Goal: Task Accomplishment & Management: Manage account settings

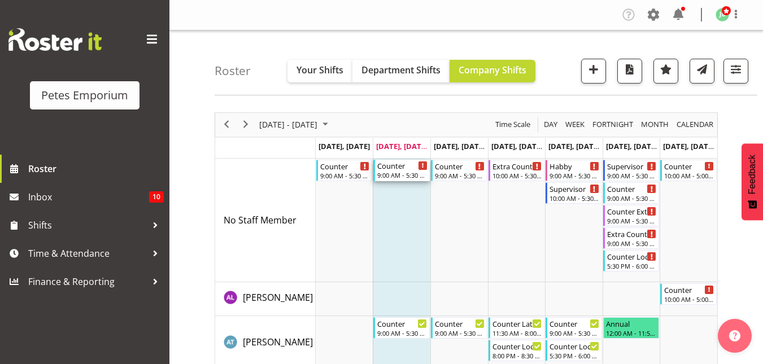
click at [396, 177] on div "9:00 AM - 5:30 PM" at bounding box center [402, 175] width 50 height 9
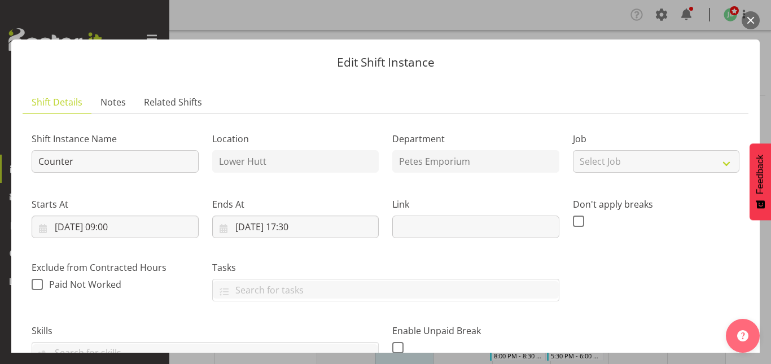
click at [751, 22] on button "button" at bounding box center [751, 20] width 18 height 18
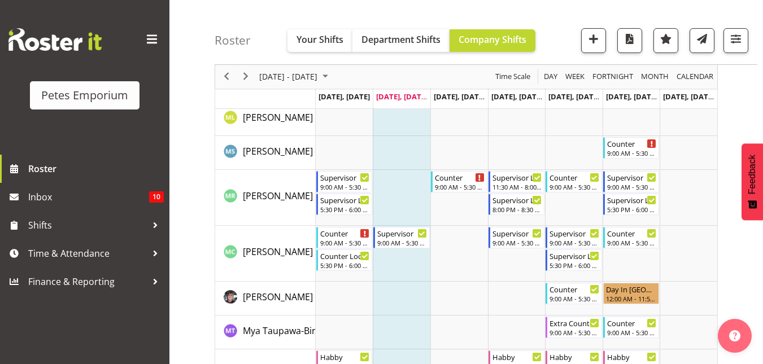
scroll to position [977, 0]
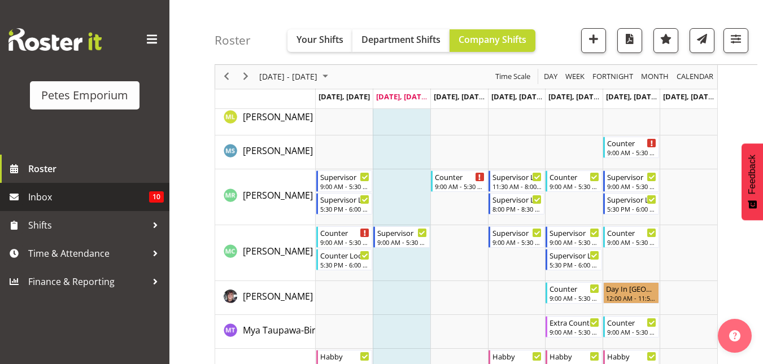
click at [99, 191] on span "Inbox" at bounding box center [88, 197] width 121 height 17
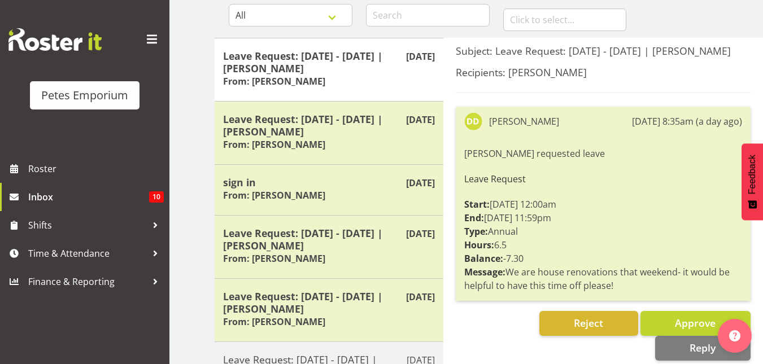
scroll to position [116, 0]
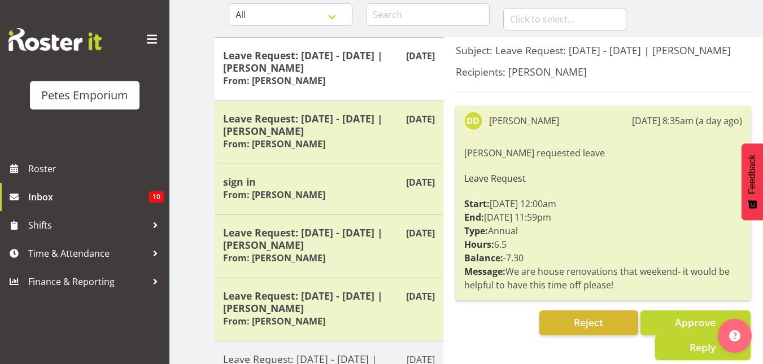
click at [676, 360] on button "Reply" at bounding box center [702, 347] width 95 height 25
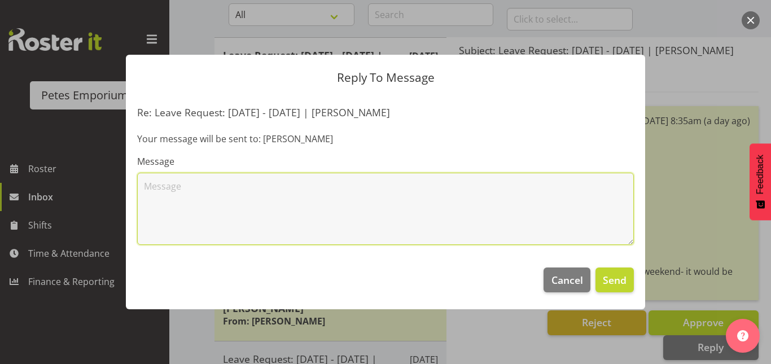
click at [189, 196] on textarea at bounding box center [385, 209] width 497 height 72
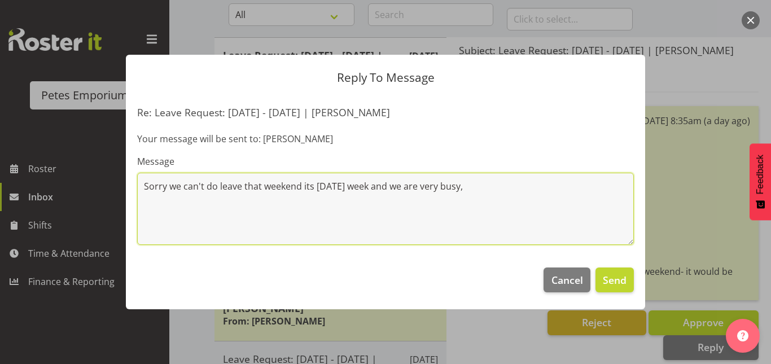
click at [328, 186] on textarea "Sorry we can't do leave that weekend its halloween week and we are very busy," at bounding box center [385, 209] width 497 height 72
click at [487, 186] on textarea "Sorry we can't do leave that weekend its Halloween week and we are very busy," at bounding box center [385, 209] width 497 height 72
type textarea "Sorry we can't do leave that weekend its Halloween week and we are very busy"
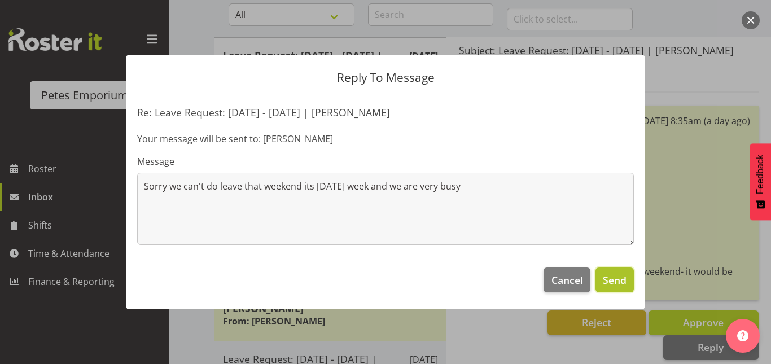
click at [622, 286] on span "Send" at bounding box center [615, 280] width 24 height 15
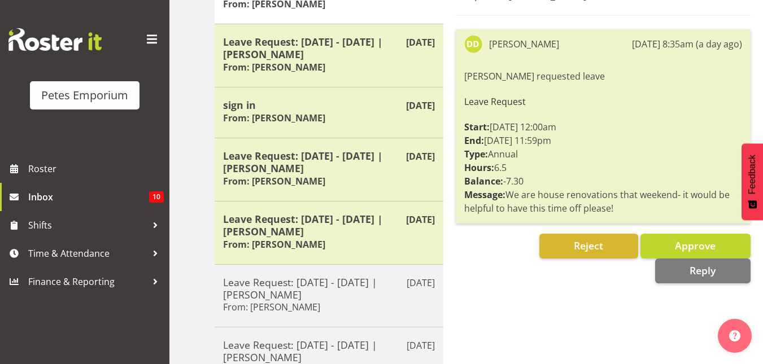
scroll to position [194, 0]
click at [586, 252] on span "Reject" at bounding box center [588, 245] width 29 height 14
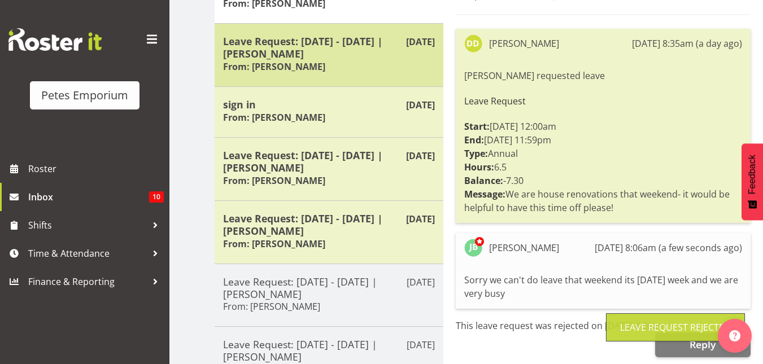
click at [343, 49] on h5 "Leave Request: 26/12/25 - 03/01/26 | Michelle Whale" at bounding box center [329, 47] width 212 height 25
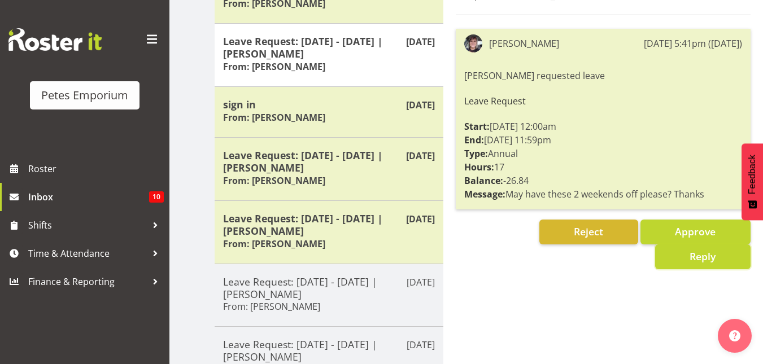
click at [693, 259] on span "Reply" at bounding box center [702, 257] width 26 height 14
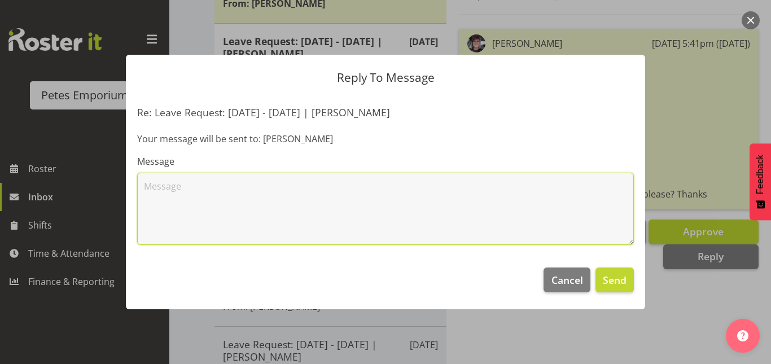
click at [163, 196] on textarea at bounding box center [385, 209] width 497 height 72
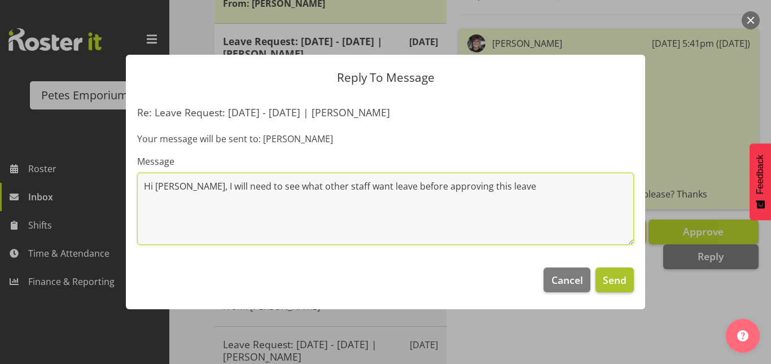
type textarea "Hi Michelle, I will need to see what other staff want leave before approving th…"
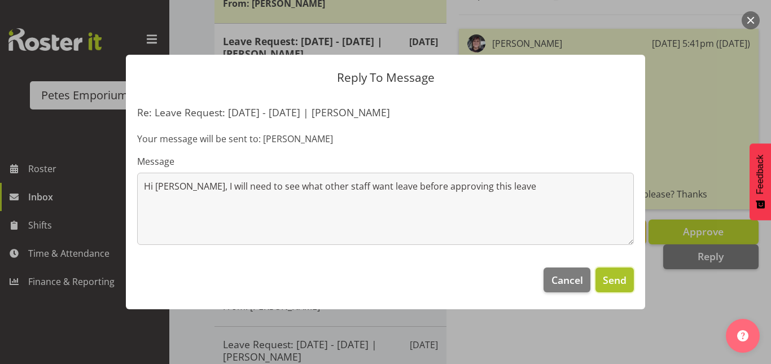
click at [626, 286] on span "Send" at bounding box center [615, 280] width 24 height 15
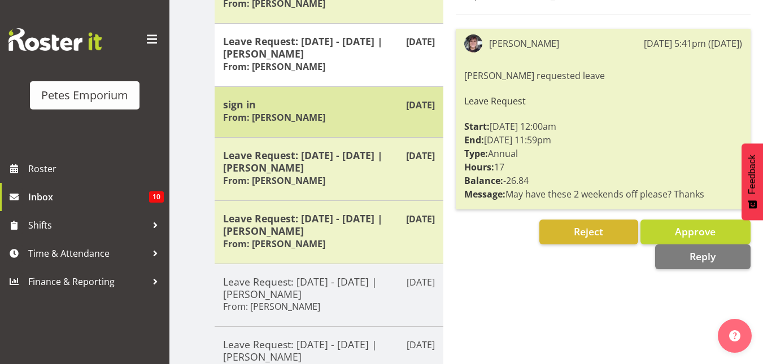
click at [293, 106] on h5 "sign in" at bounding box center [329, 104] width 212 height 12
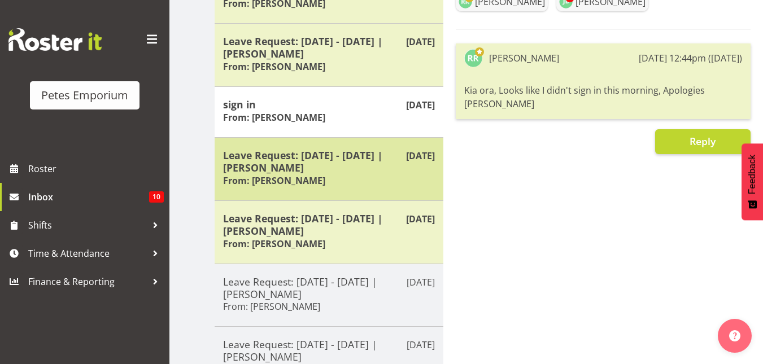
click at [281, 150] on h5 "Leave Request: 10/10/25 - 10/10/25 | Lianne Morete" at bounding box center [329, 161] width 212 height 25
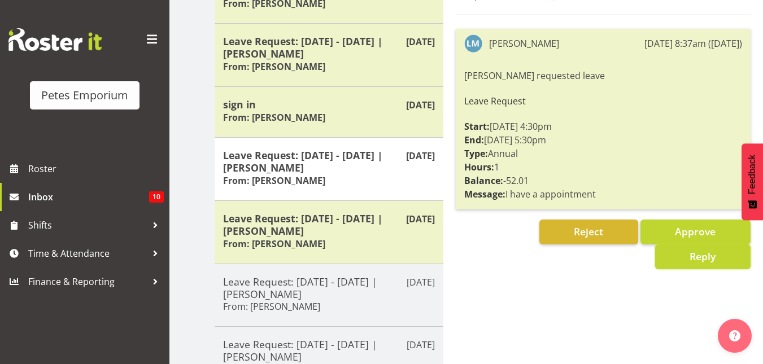
click at [691, 259] on span "Reply" at bounding box center [702, 257] width 26 height 14
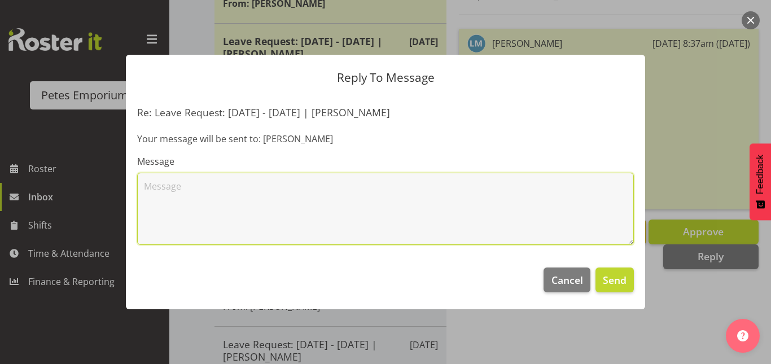
click at [176, 181] on textarea at bounding box center [385, 209] width 497 height 72
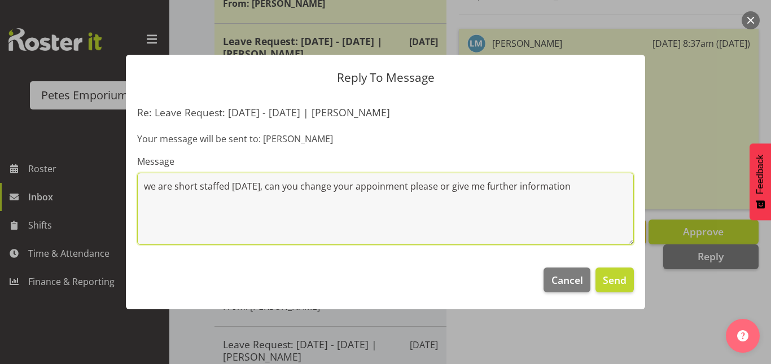
click at [422, 190] on textarea "we are short staffed on friday the 10th, can you change your appoinment please …" at bounding box center [385, 209] width 497 height 72
click at [257, 186] on textarea "we are short staffed on friday the 10th, can you change your appointment please…" at bounding box center [385, 209] width 497 height 72
type textarea "we are short staffed on Friday the 10th, can you change your appointment please…"
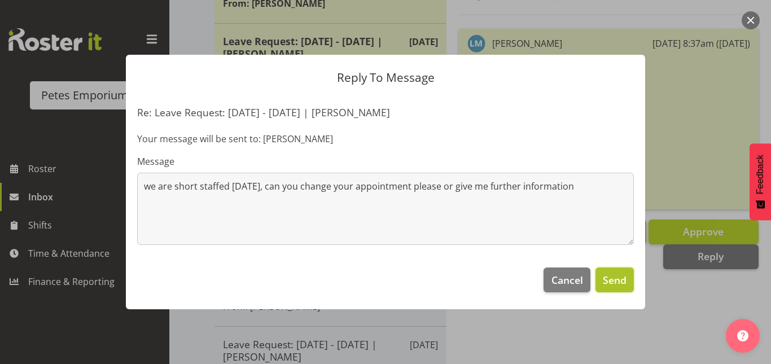
click at [613, 281] on span "Send" at bounding box center [615, 280] width 24 height 15
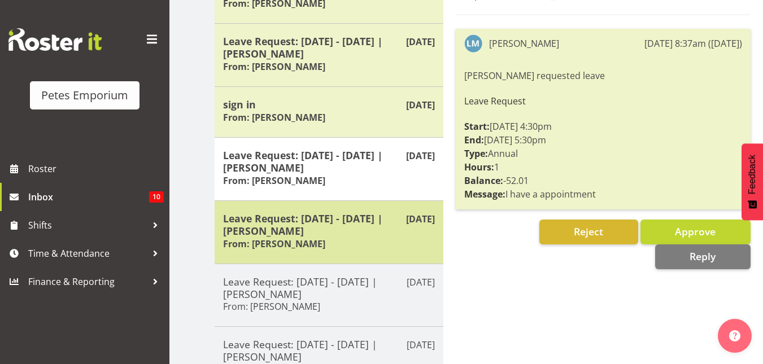
click at [341, 225] on h5 "Leave Request: 03/10/25 - 03/10/25 | Lianne Morete" at bounding box center [329, 224] width 212 height 25
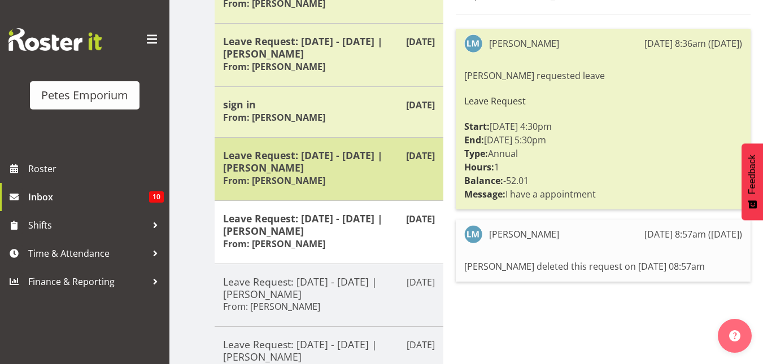
click at [313, 147] on div "Oct 3rd Leave Request: 10/10/25 - 10/10/25 | Lianne Morete From: Lianne Morete" at bounding box center [329, 168] width 229 height 63
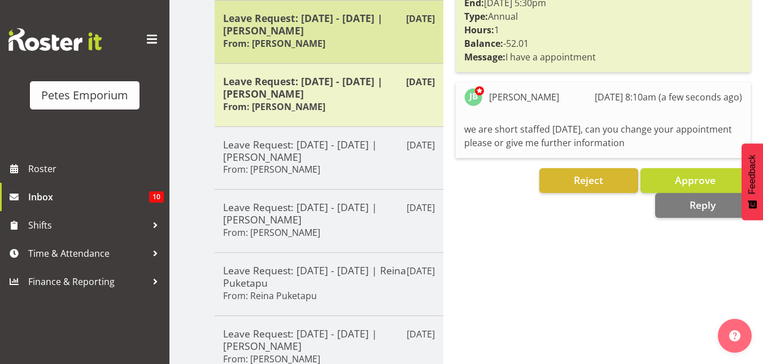
scroll to position [336, 0]
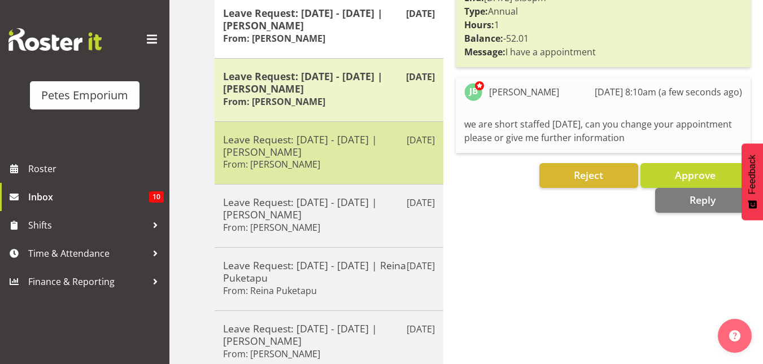
click at [315, 155] on h5 "Leave Request: 25/10/25 - 25/10/25 | Jeseryl Armstrong" at bounding box center [329, 145] width 212 height 25
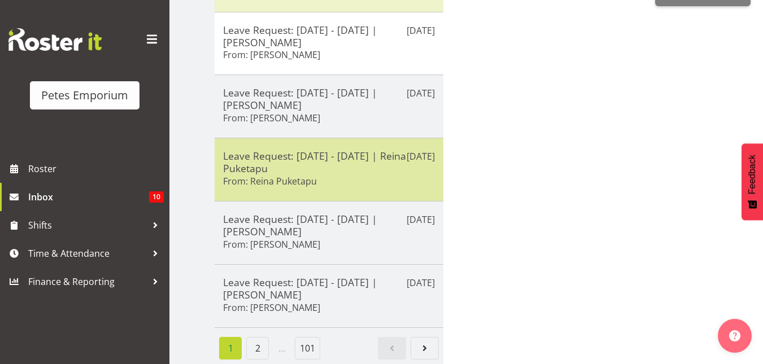
scroll to position [454, 0]
click at [308, 276] on h5 "Leave Request: 27/09/25 - 27/09/25 | Melissa Cowen" at bounding box center [329, 288] width 212 height 25
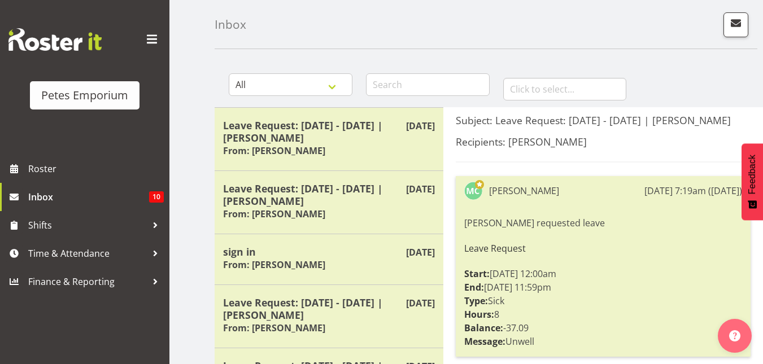
scroll to position [45, 0]
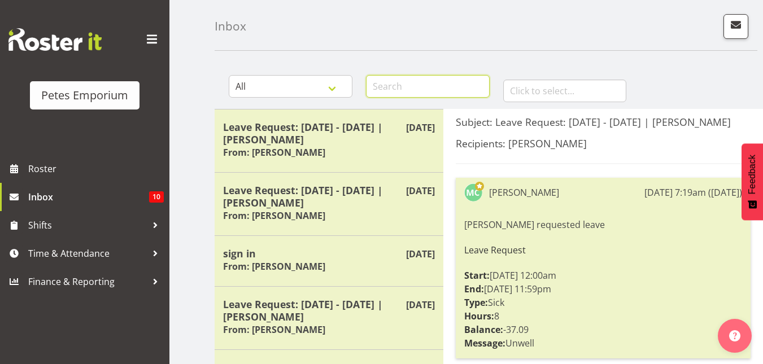
click at [408, 88] on input "text" at bounding box center [428, 86] width 124 height 23
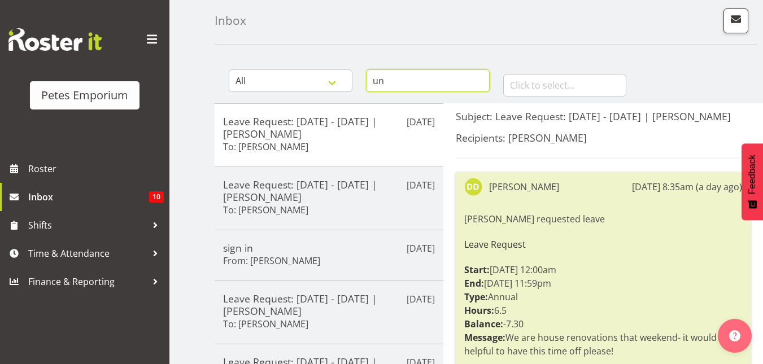
scroll to position [46, 0]
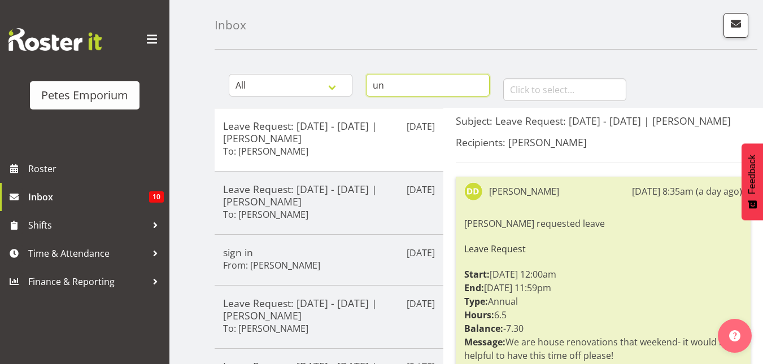
type input "u"
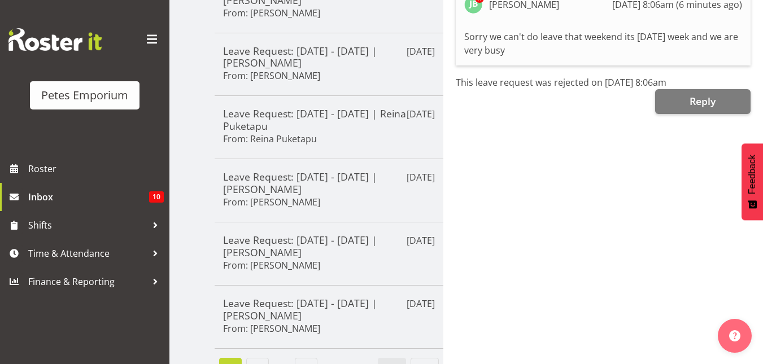
scroll to position [466, 0]
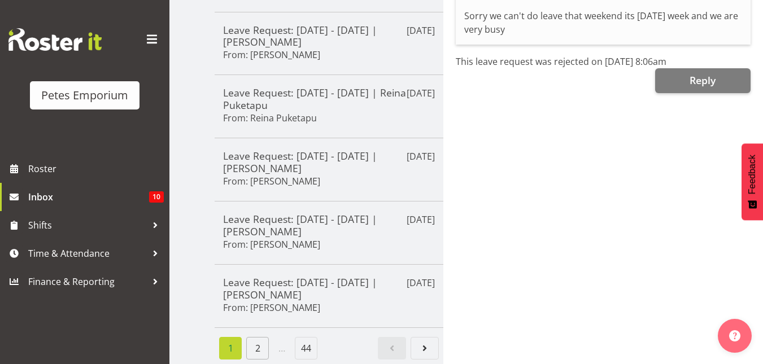
type input "leave"
click at [254, 339] on link "2" at bounding box center [257, 348] width 23 height 23
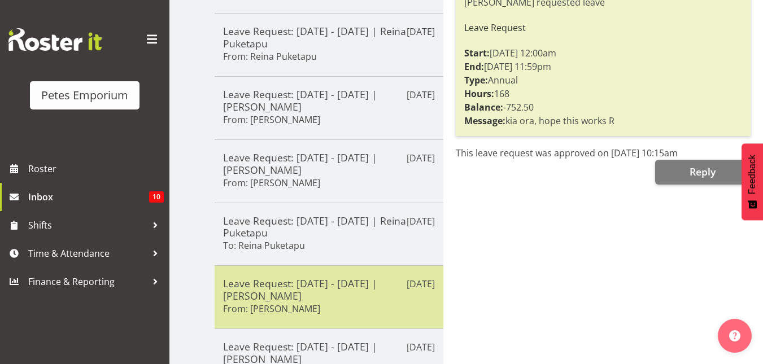
scroll to position [267, 0]
click at [338, 107] on h5 "Leave Request: 26/12/25 - 03/01/26 | Mackenzie Angus" at bounding box center [329, 101] width 212 height 25
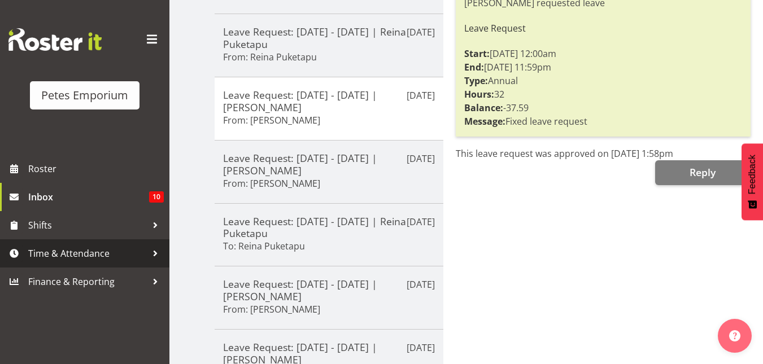
click at [82, 263] on link "Time & Attendance" at bounding box center [84, 253] width 169 height 28
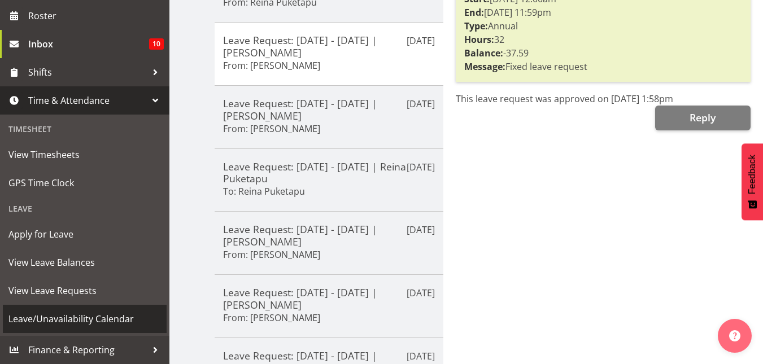
scroll to position [359, 0]
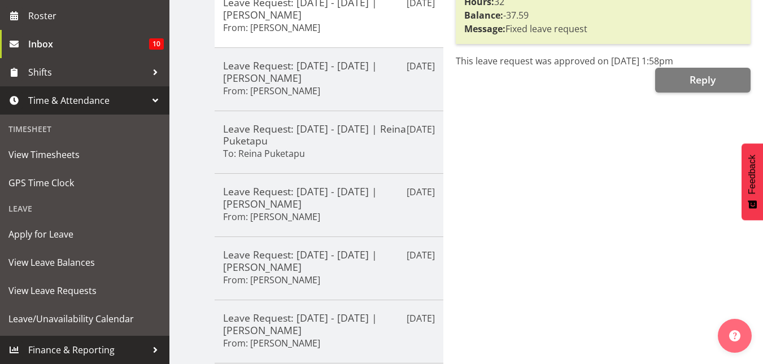
click at [147, 348] on div at bounding box center [155, 350] width 17 height 17
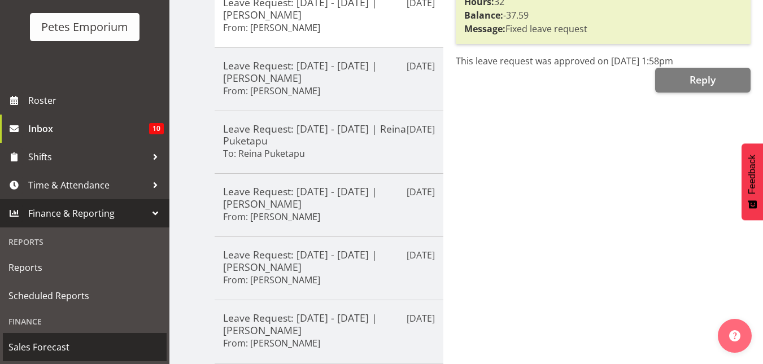
scroll to position [68, 0]
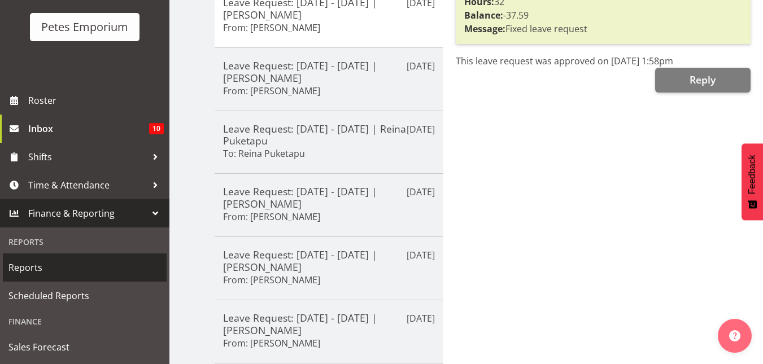
click at [19, 268] on span "Reports" at bounding box center [84, 267] width 152 height 17
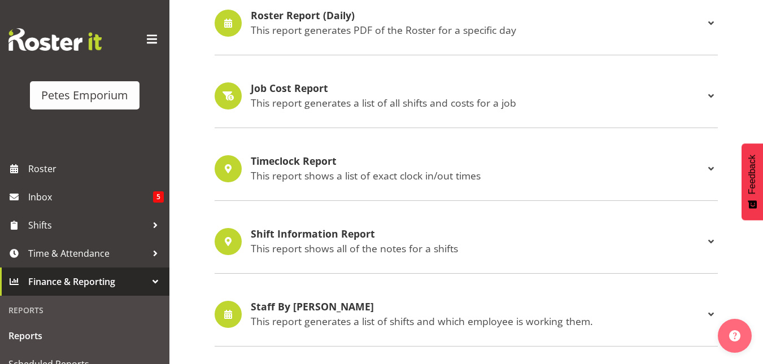
scroll to position [594, 0]
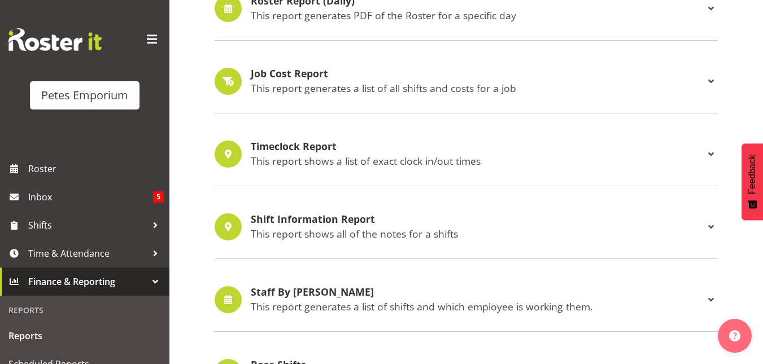
click at [332, 220] on h4 "Shift Information Report" at bounding box center [477, 219] width 453 height 11
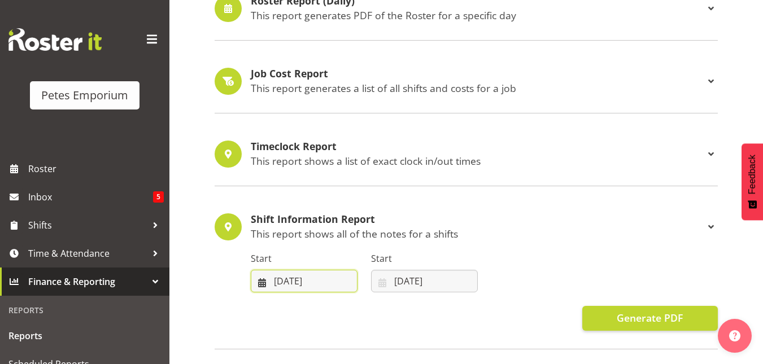
click at [298, 283] on input "30/09/2025" at bounding box center [304, 281] width 107 height 23
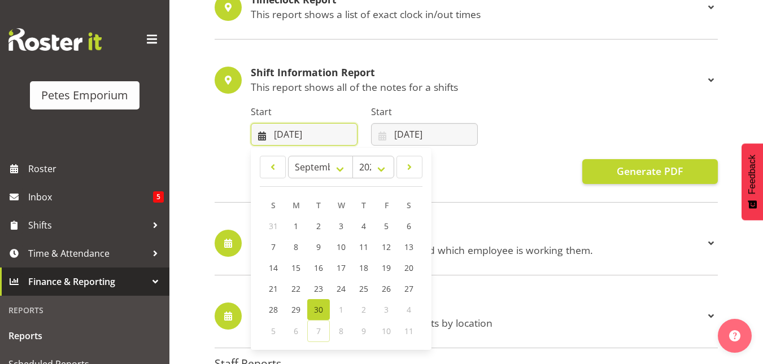
scroll to position [741, 0]
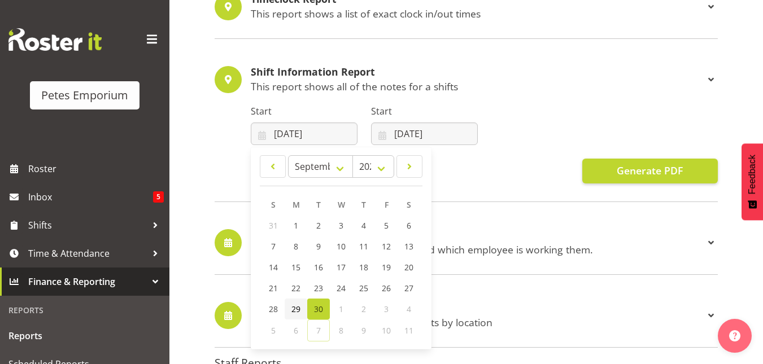
click at [293, 307] on span "29" at bounding box center [295, 309] width 9 height 11
type input "29/09/2025"
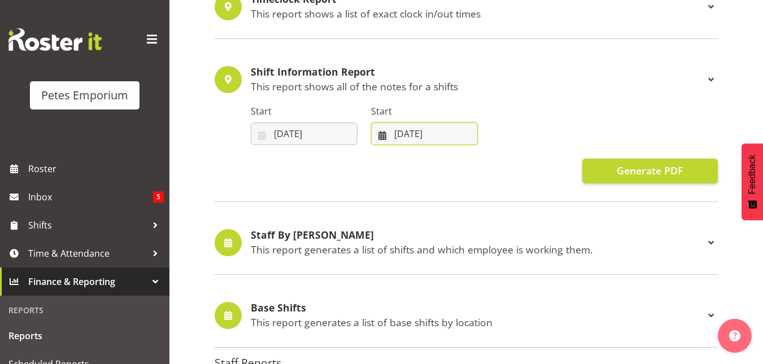
click at [421, 132] on input "07/10/2025" at bounding box center [424, 134] width 107 height 23
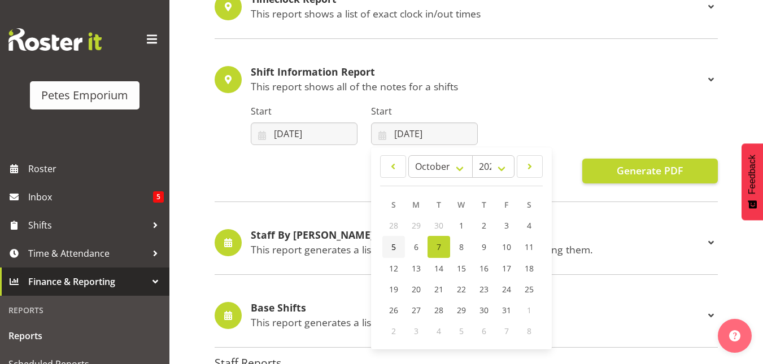
click at [389, 246] on link "5" at bounding box center [393, 247] width 23 height 22
type input "05/10/2025"
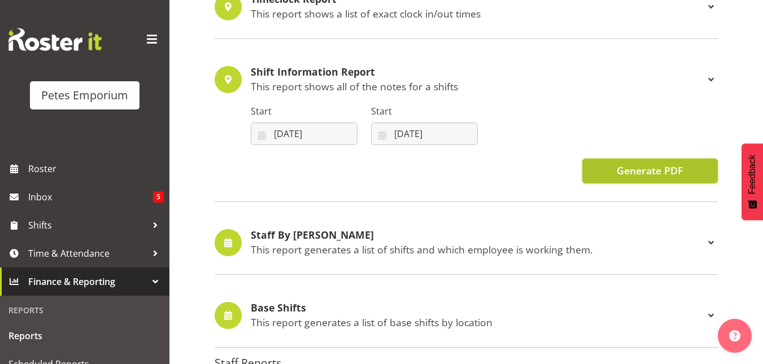
click at [660, 169] on span "Generate PDF" at bounding box center [650, 170] width 66 height 15
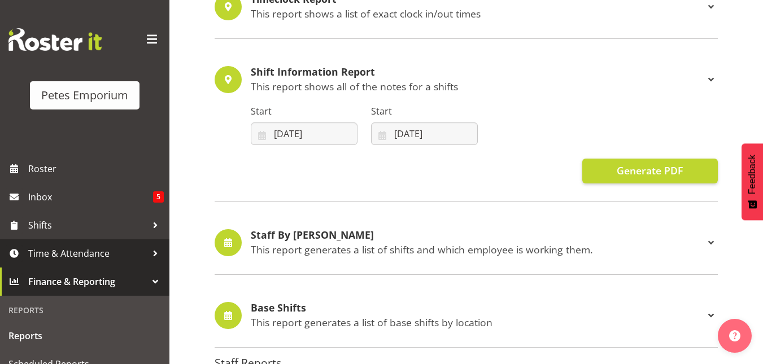
click at [46, 253] on span "Time & Attendance" at bounding box center [87, 253] width 119 height 17
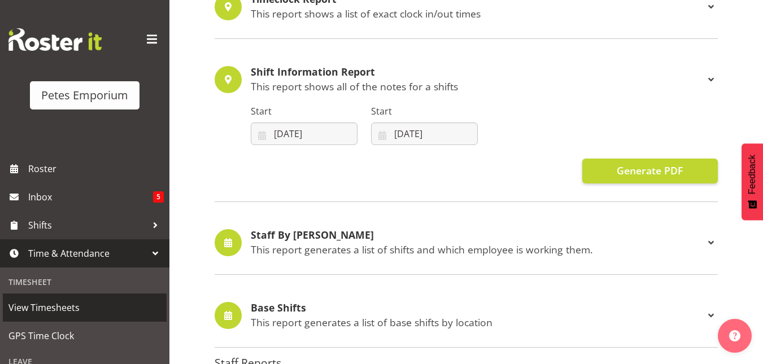
click at [35, 309] on span "View Timesheets" at bounding box center [84, 307] width 152 height 17
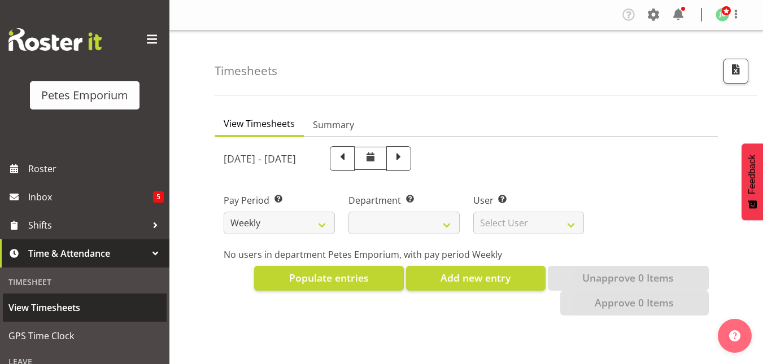
select select
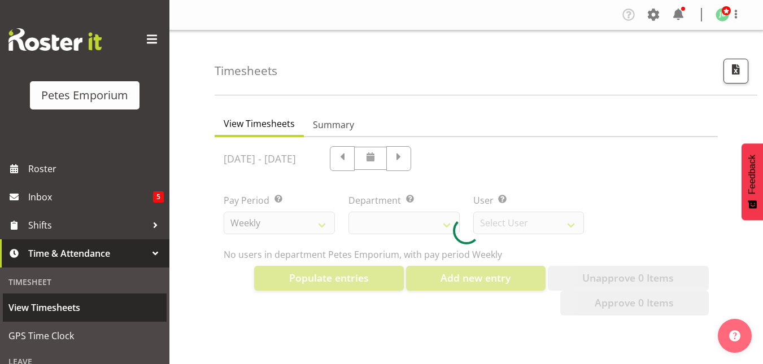
select select "11345"
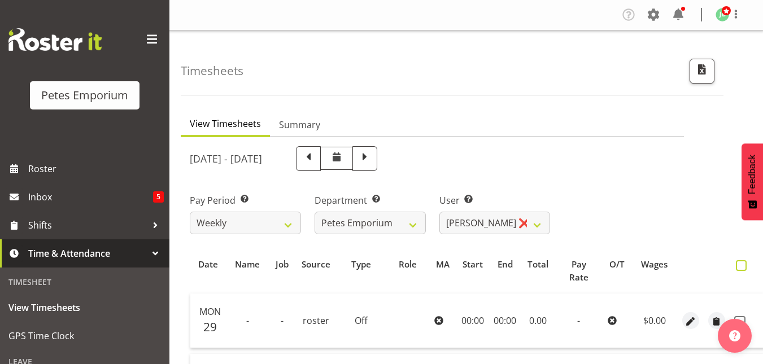
click at [739, 264] on span at bounding box center [741, 265] width 11 height 11
click at [739, 264] on input "checkbox" at bounding box center [739, 265] width 7 height 7
checkbox input "true"
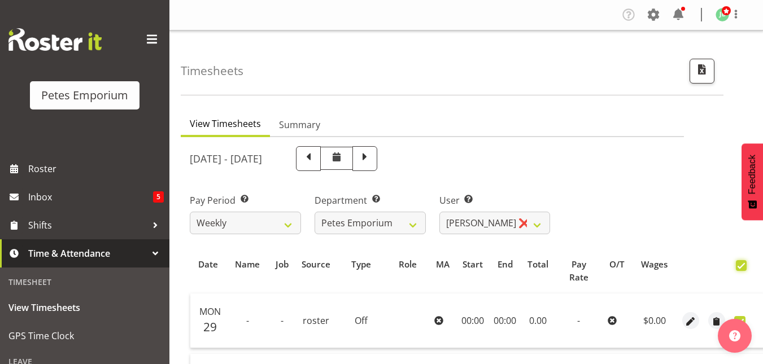
checkbox input "true"
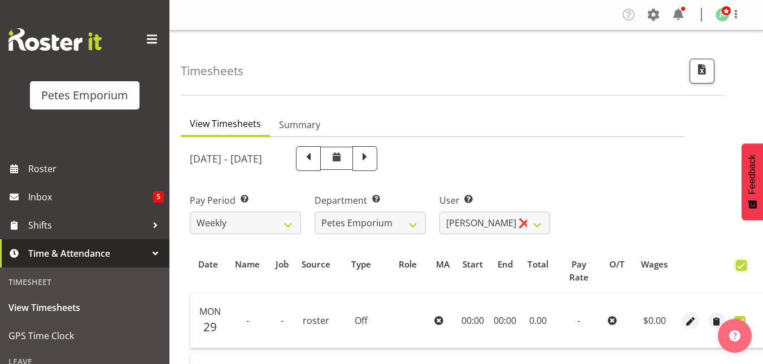
checkbox input "true"
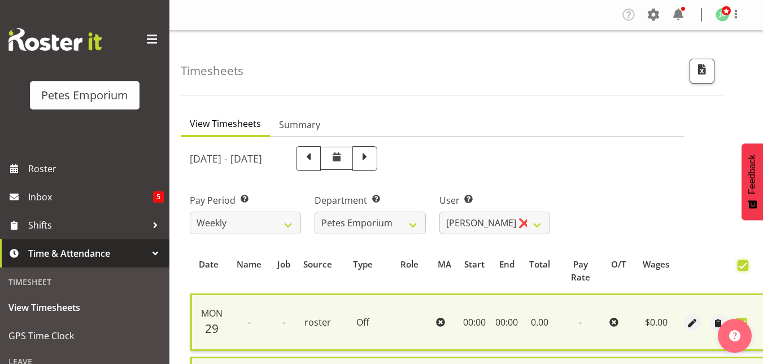
scroll to position [516, 0]
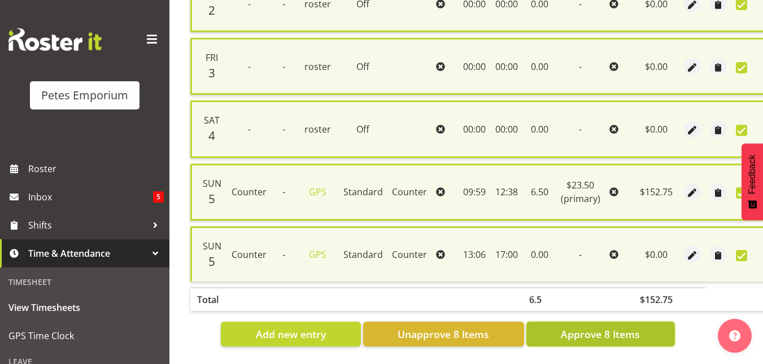
click at [611, 328] on span "Approve 8 Items" at bounding box center [600, 334] width 79 height 15
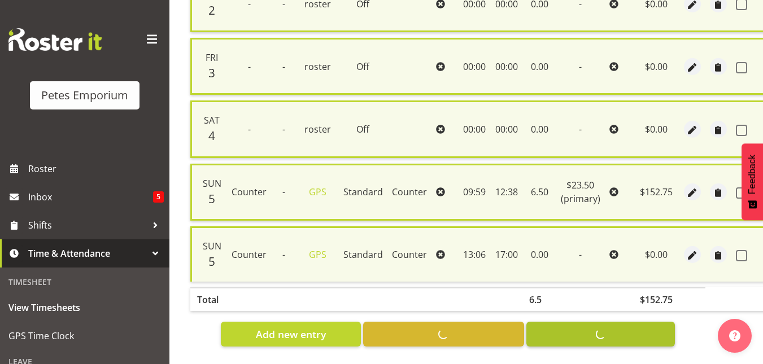
checkbox input "false"
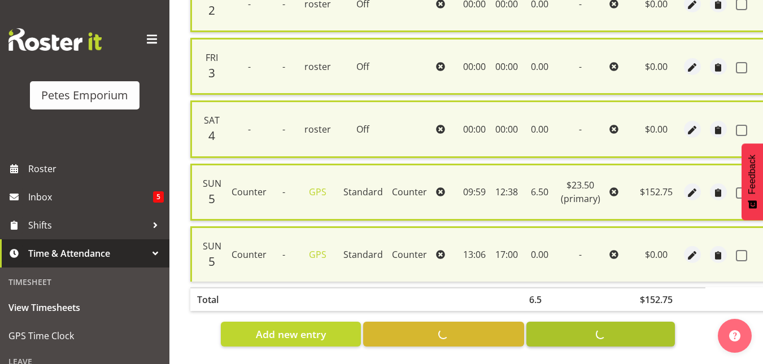
checkbox input "false"
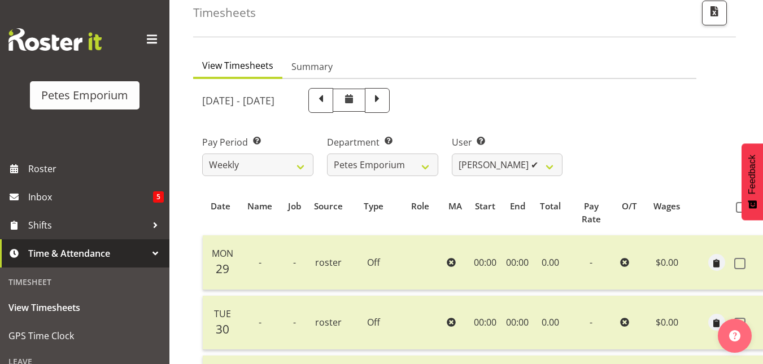
scroll to position [50, 0]
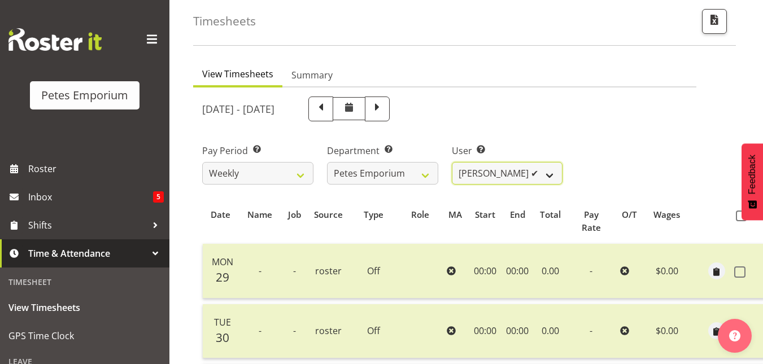
click at [553, 178] on select "Abigail Lane ✔ Alex-Micheal Taniwha ❌ Amelia Denz ❌ Beena Beena ❌ Christine Nev…" at bounding box center [507, 173] width 111 height 23
select select "5364"
click at [452, 162] on select "Abigail Lane ✔ Alex-Micheal Taniwha ❌ Amelia Denz ❌ Beena Beena ❌ Christine Nev…" at bounding box center [507, 173] width 111 height 23
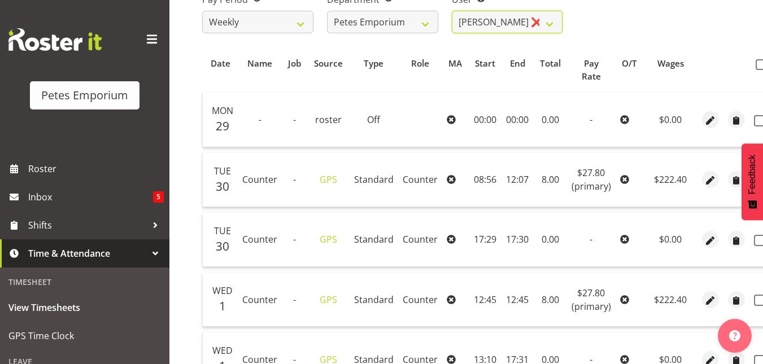
scroll to position [202, 0]
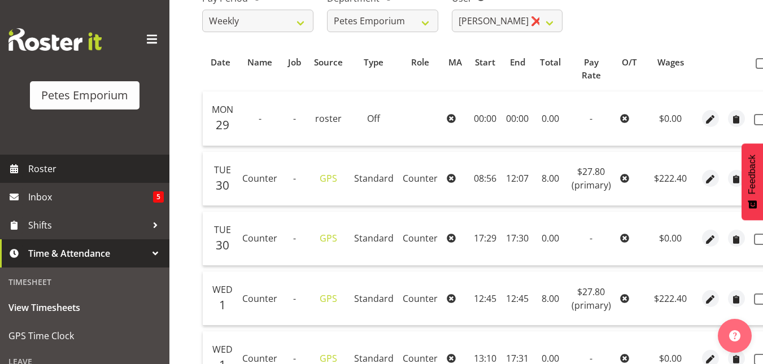
click at [47, 171] on span "Roster" at bounding box center [96, 168] width 136 height 17
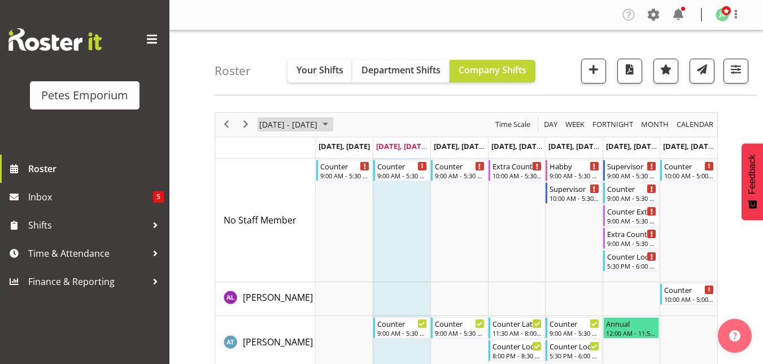
click at [332, 120] on span "October 2025" at bounding box center [325, 124] width 14 height 14
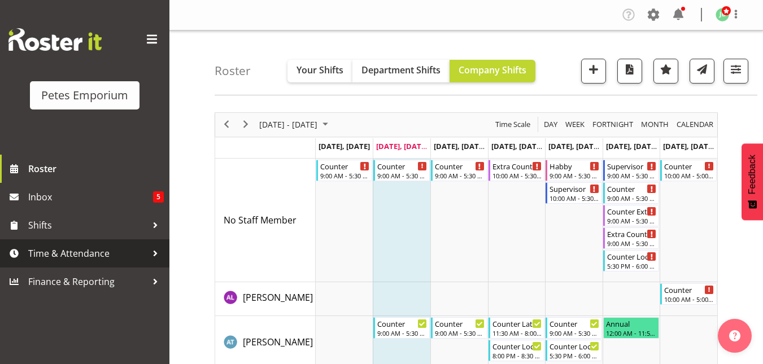
click at [89, 257] on span "Time & Attendance" at bounding box center [87, 253] width 119 height 17
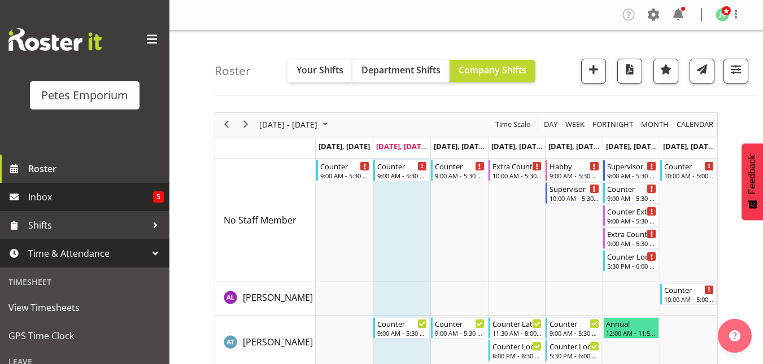
click at [60, 200] on span "Inbox" at bounding box center [90, 197] width 125 height 17
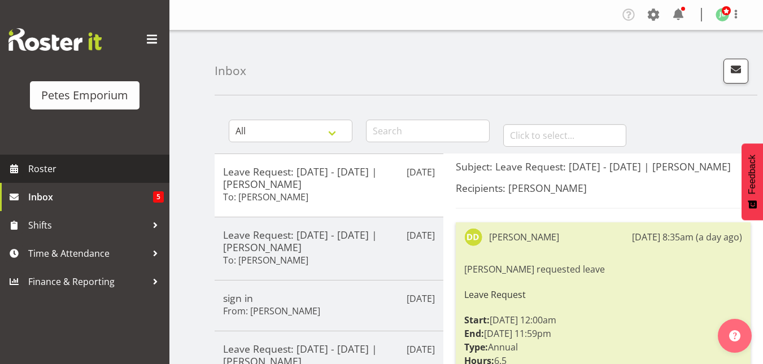
click at [32, 168] on span "Roster" at bounding box center [96, 168] width 136 height 17
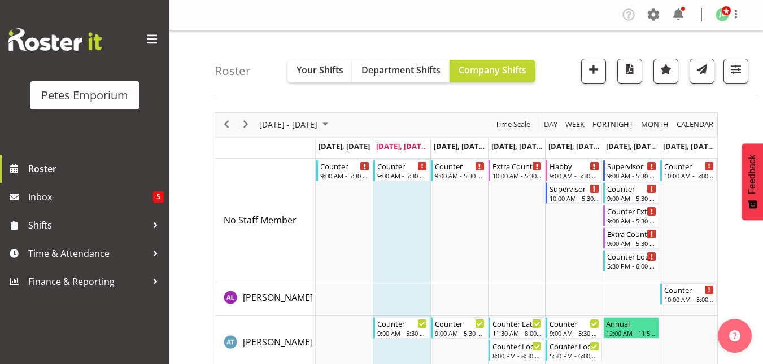
click at [332, 123] on span "October 2025" at bounding box center [325, 124] width 14 height 14
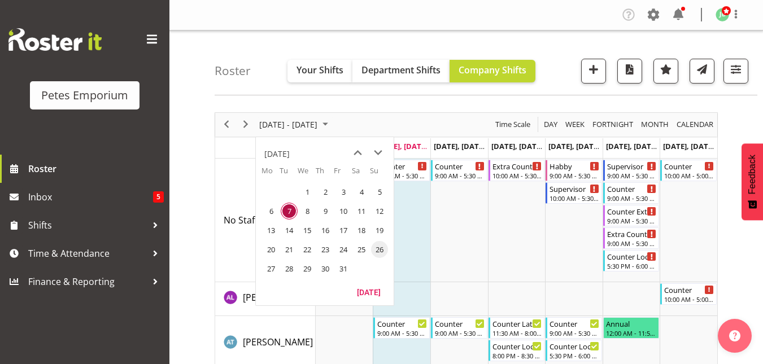
click at [378, 252] on span "26" at bounding box center [379, 249] width 17 height 17
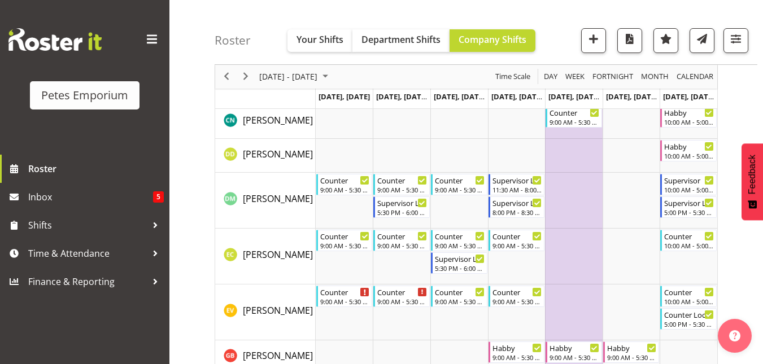
scroll to position [289, 0]
click at [332, 82] on span "October 2025" at bounding box center [325, 77] width 14 height 14
click at [563, 18] on div "Roster Your Shifts Department Shifts Company Shifts All Locations Clear Lower H…" at bounding box center [486, 32] width 543 height 65
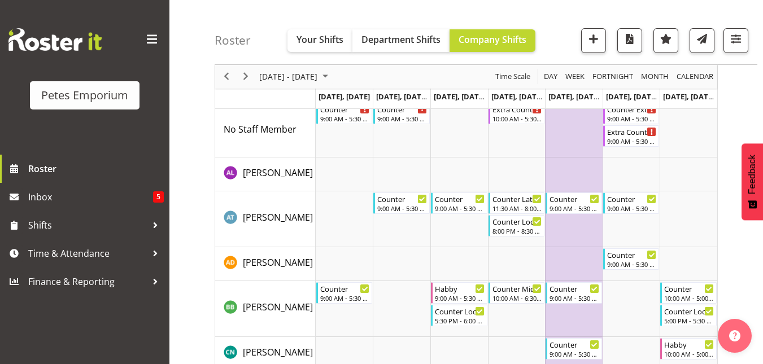
scroll to position [0, 0]
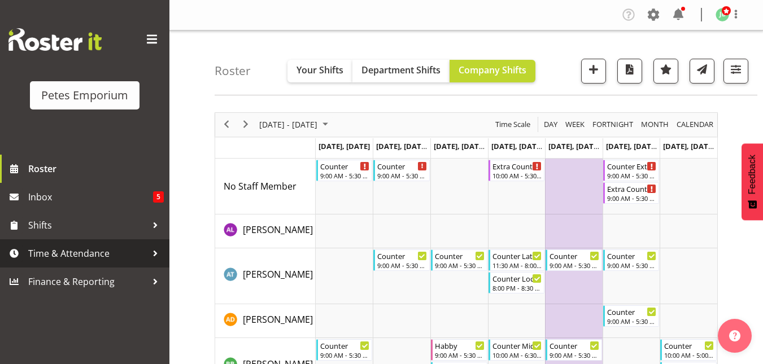
click at [54, 257] on span "Time & Attendance" at bounding box center [87, 253] width 119 height 17
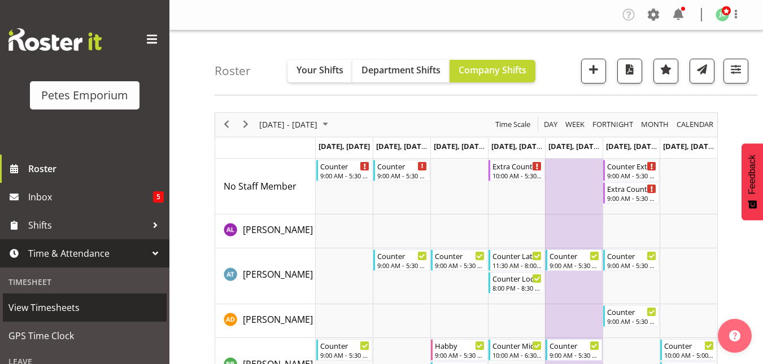
click at [59, 304] on span "View Timesheets" at bounding box center [84, 307] width 152 height 17
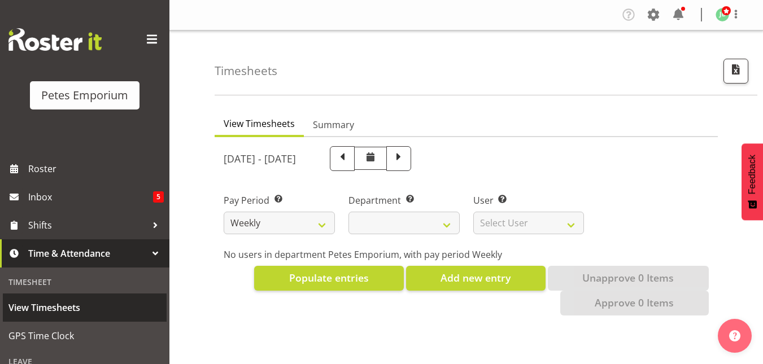
select select
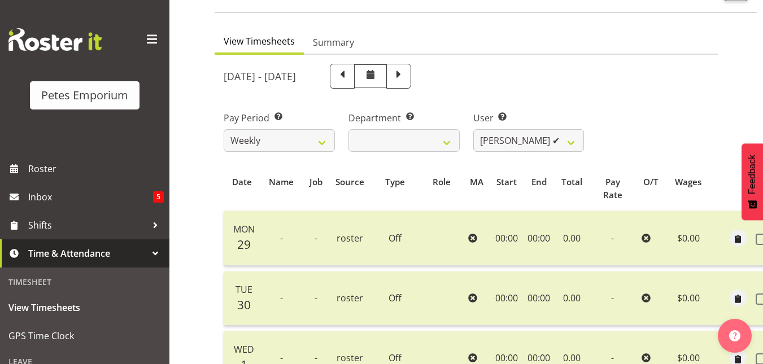
scroll to position [0, 21]
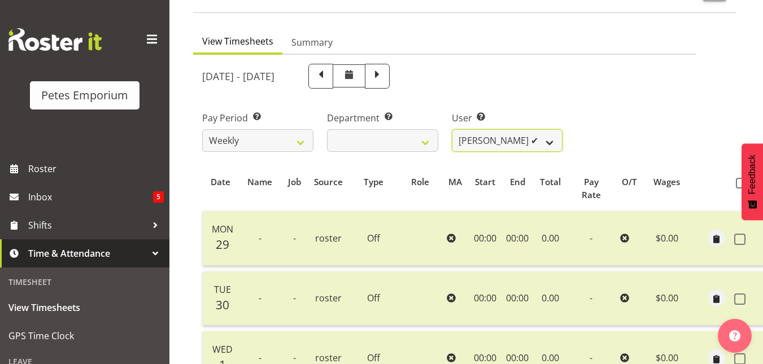
click at [549, 140] on select "[PERSON_NAME] ✔ [PERSON_NAME] ❌ [PERSON_NAME] ❌ [PERSON_NAME] [PERSON_NAME] ❌ […" at bounding box center [507, 140] width 111 height 23
select select "5364"
click at [452, 129] on select "[PERSON_NAME] ✔ [PERSON_NAME] ❌ [PERSON_NAME] ❌ [PERSON_NAME] [PERSON_NAME] ❌ […" at bounding box center [507, 140] width 111 height 23
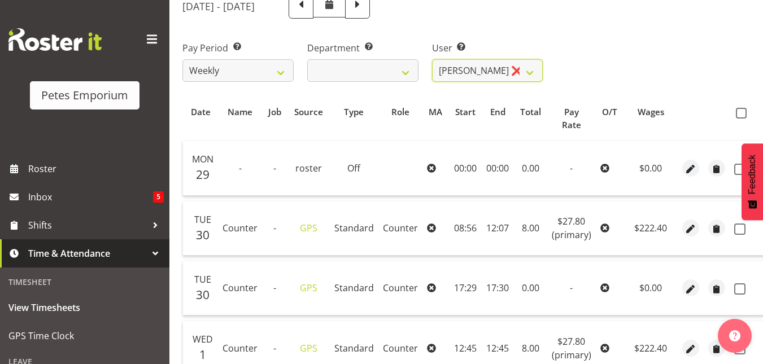
scroll to position [152, 0]
click at [737, 112] on span at bounding box center [741, 113] width 11 height 11
click at [737, 112] on input "checkbox" at bounding box center [739, 113] width 7 height 7
checkbox input "true"
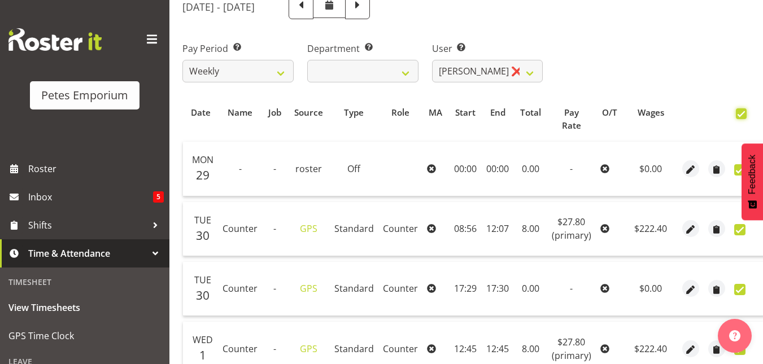
checkbox input "true"
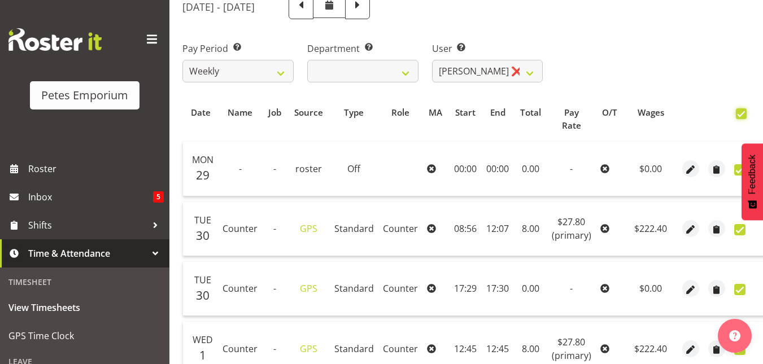
checkbox input "true"
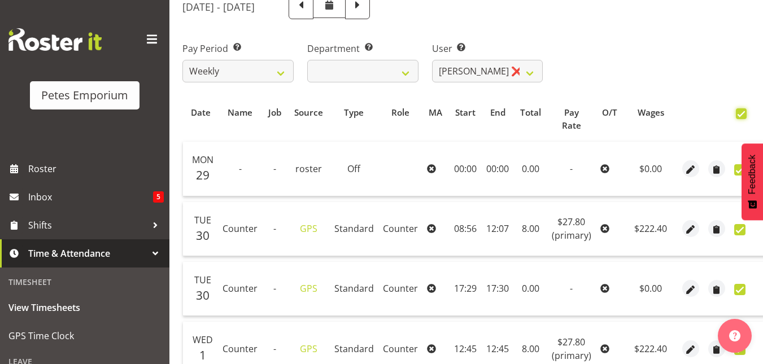
checkbox input "true"
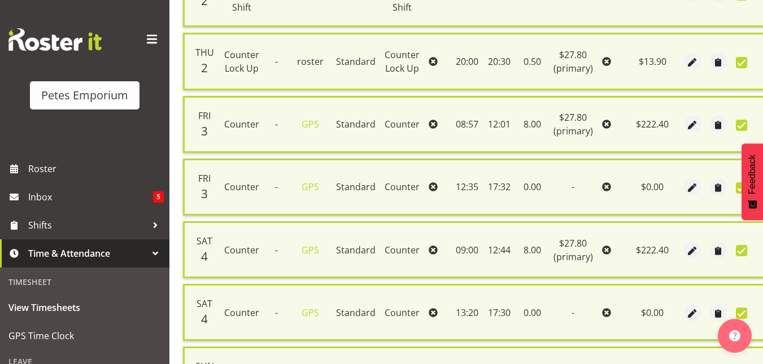
scroll to position [849, 0]
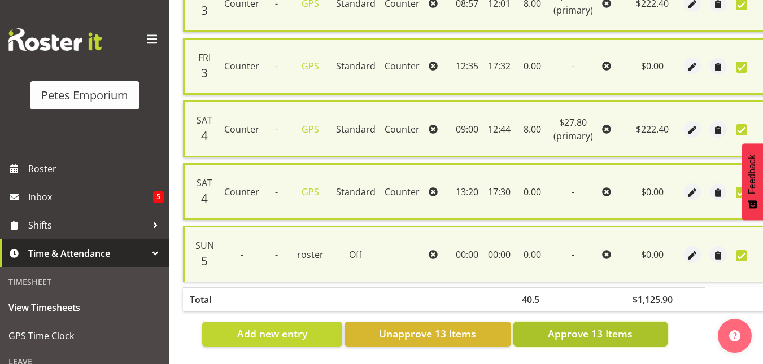
click at [592, 330] on span "Approve 13 Items" at bounding box center [590, 333] width 85 height 15
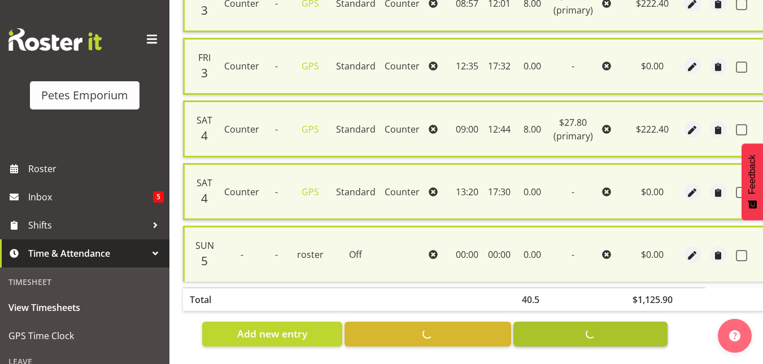
checkbox input "false"
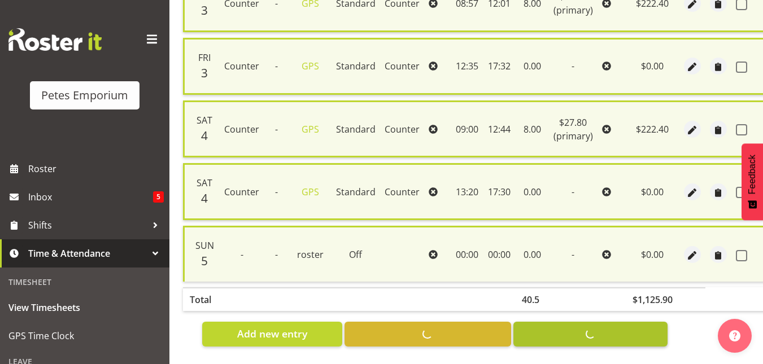
checkbox input "false"
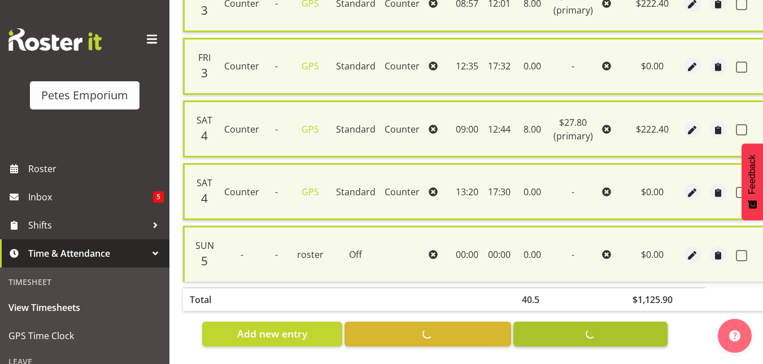
checkbox input "false"
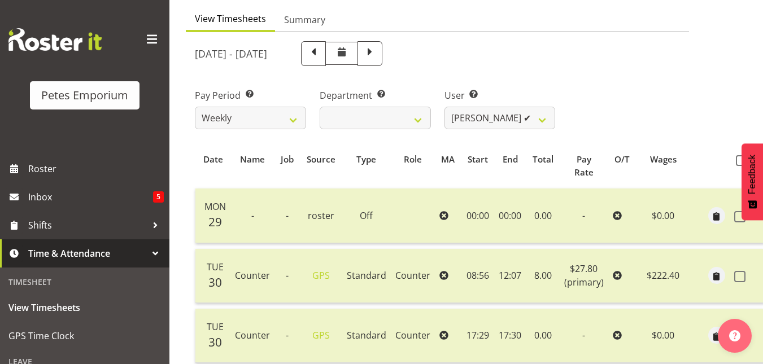
scroll to position [91, 0]
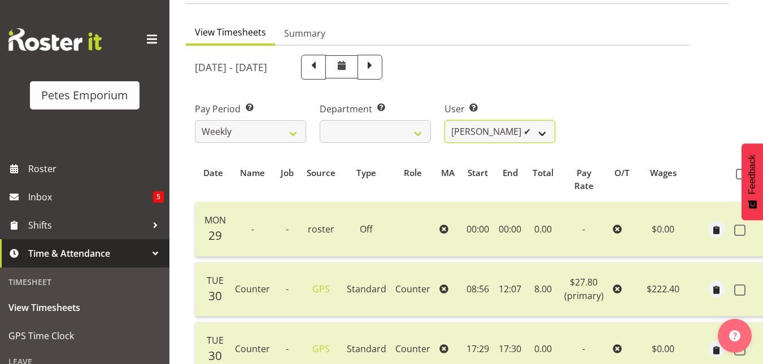
click at [538, 122] on select "[PERSON_NAME] ✔ [PERSON_NAME] ✔ [PERSON_NAME] ❌ [PERSON_NAME] [PERSON_NAME] ❌ […" at bounding box center [499, 131] width 111 height 23
select select "7002"
click at [444, 120] on select "[PERSON_NAME] ✔ [PERSON_NAME] ✔ [PERSON_NAME] ❌ [PERSON_NAME] [PERSON_NAME] ❌ […" at bounding box center [499, 131] width 111 height 23
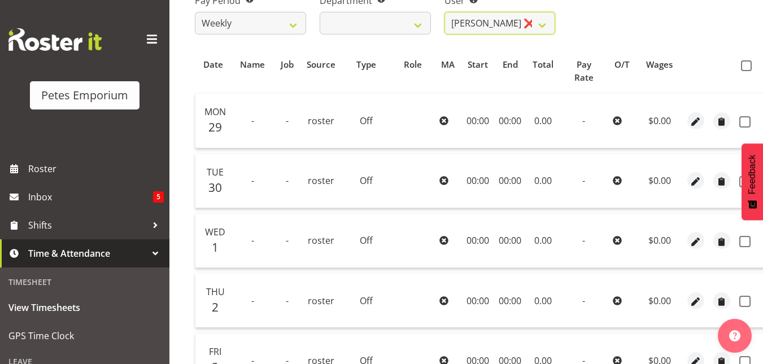
scroll to position [198, 0]
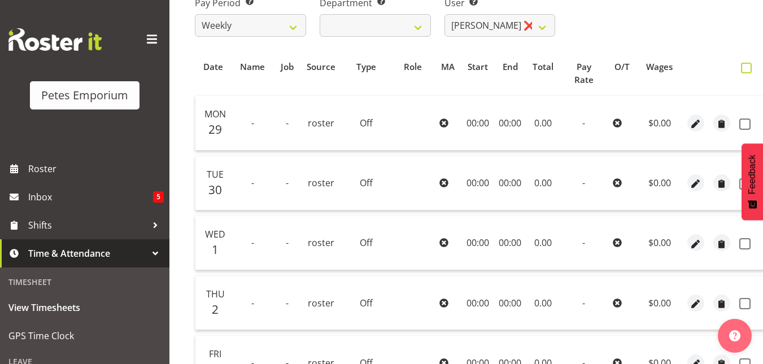
click at [744, 66] on span at bounding box center [746, 68] width 11 height 11
click at [744, 66] on input "checkbox" at bounding box center [744, 67] width 7 height 7
checkbox input "true"
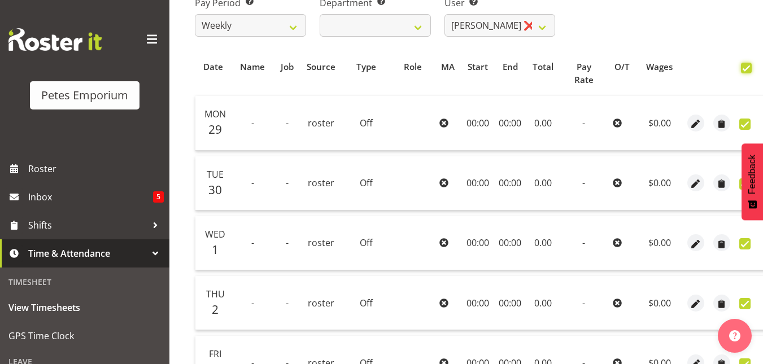
checkbox input "true"
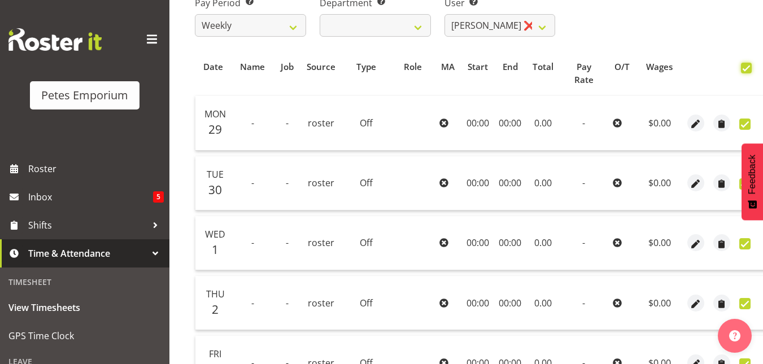
checkbox input "true"
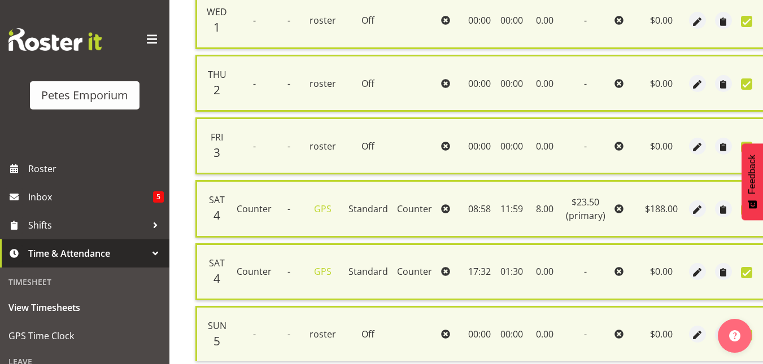
scroll to position [516, 0]
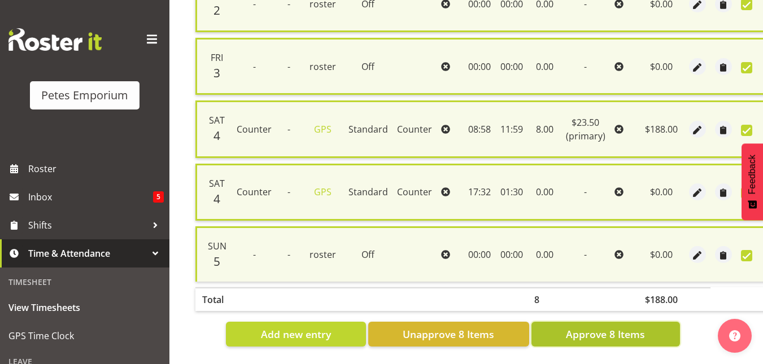
click at [624, 327] on span "Approve 8 Items" at bounding box center [605, 334] width 79 height 15
checkbox input "false"
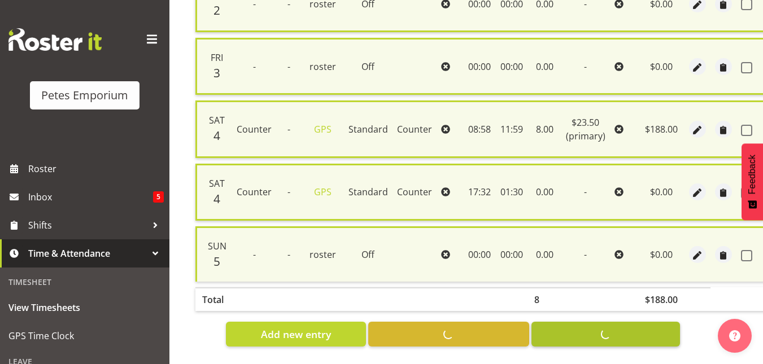
checkbox input "false"
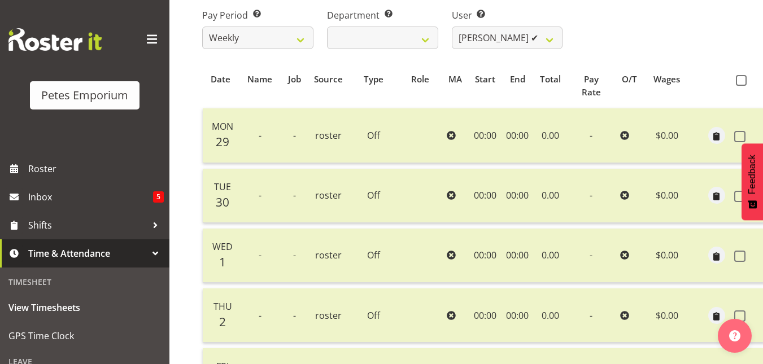
scroll to position [185, 0]
click at [545, 37] on select "[PERSON_NAME] ✔ [PERSON_NAME] ✔ [PERSON_NAME] ✔ [PERSON_NAME] [PERSON_NAME] ❌ […" at bounding box center [507, 38] width 111 height 23
select select "9974"
click at [452, 27] on select "[PERSON_NAME] ✔ [PERSON_NAME] ✔ [PERSON_NAME] ✔ [PERSON_NAME] [PERSON_NAME] ❌ […" at bounding box center [507, 38] width 111 height 23
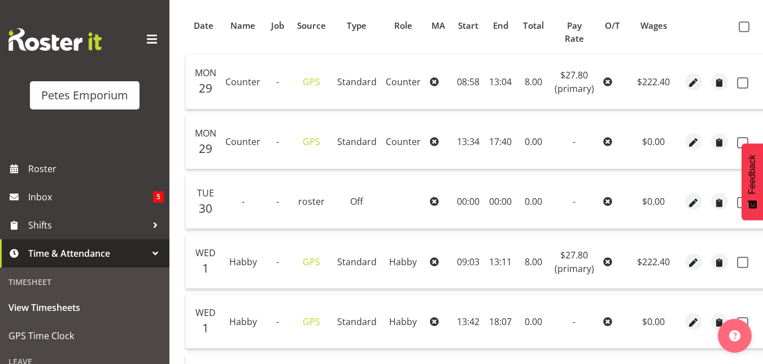
scroll to position [262, 0]
